Goal: Task Accomplishment & Management: Manage account settings

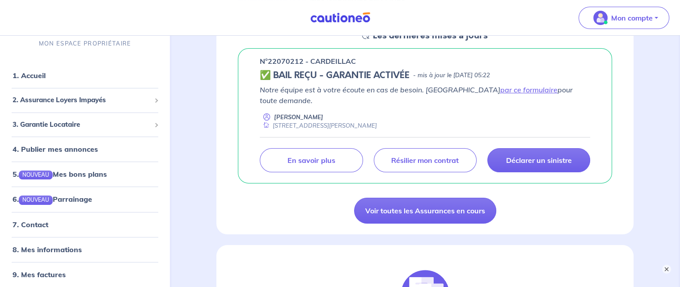
scroll to position [150, 0]
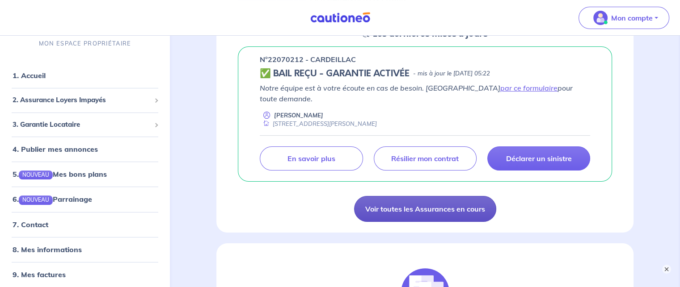
click at [405, 196] on link "Voir toutes les Assurances en cours" at bounding box center [425, 209] width 142 height 26
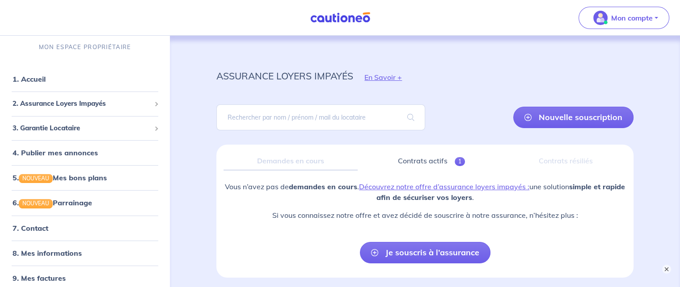
scroll to position [68, 0]
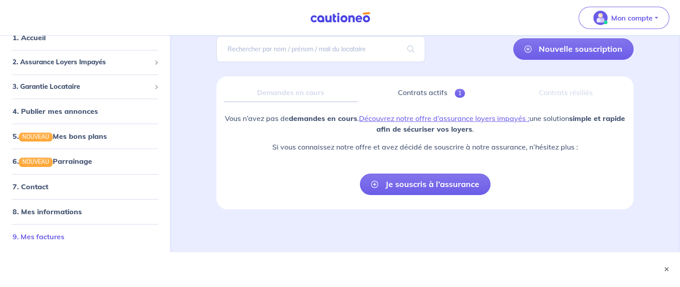
click at [39, 237] on link "9. Mes factures" at bounding box center [39, 236] width 52 height 9
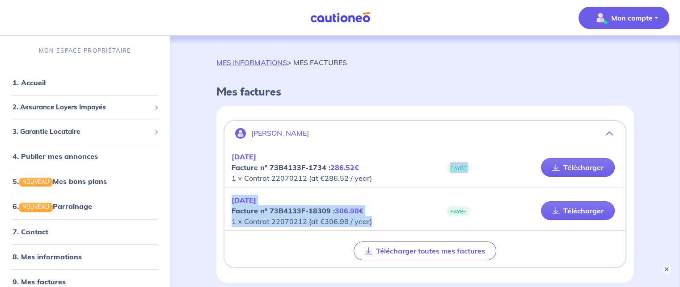
drag, startPoint x: 432, startPoint y: 214, endPoint x: 429, endPoint y: 169, distance: 45.2
click at [429, 169] on div "[DATE] Facture nº 73B4133F-1734 : 286.52€ 1 × Contrat 22070212 (at €286.52 / ye…" at bounding box center [424, 205] width 401 height 123
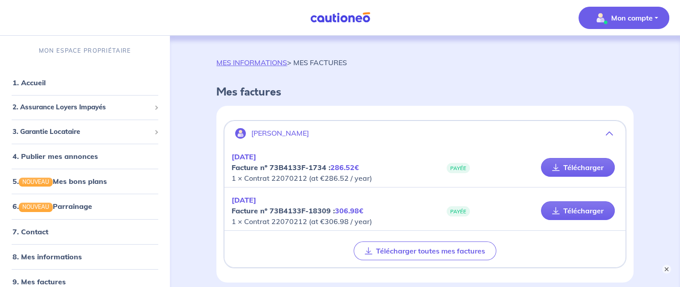
click at [480, 216] on div "PAYÉE" at bounding box center [481, 211] width 112 height 11
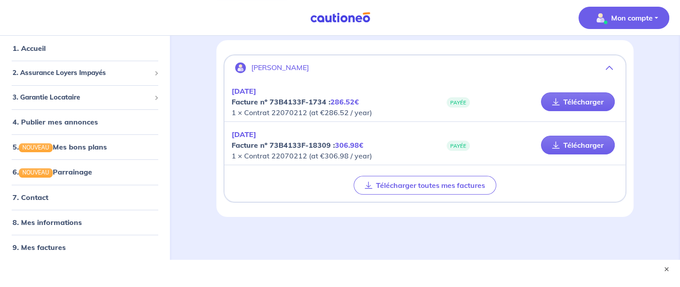
scroll to position [73, 0]
